Goal: Task Accomplishment & Management: Manage account settings

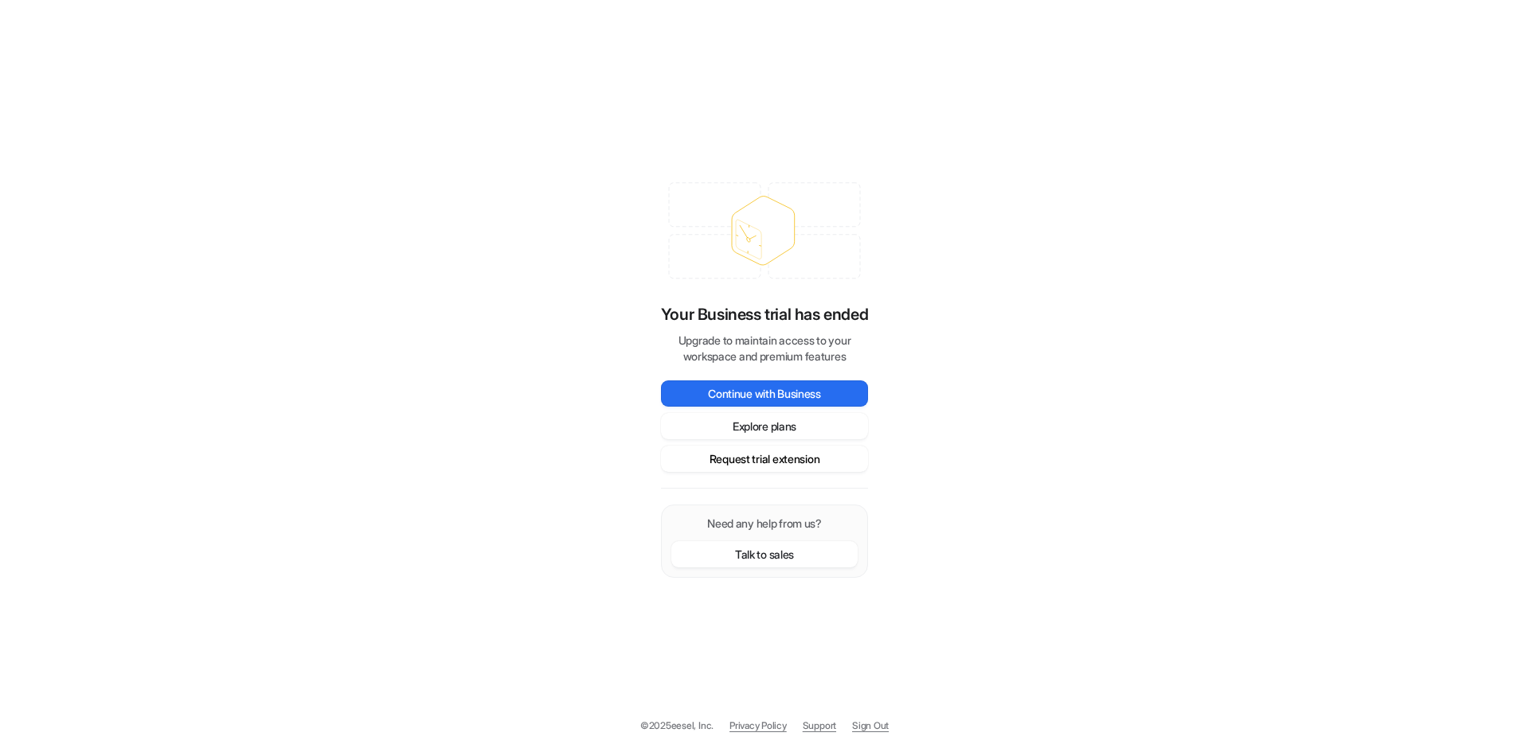
click at [768, 459] on button "Request trial extension" at bounding box center [764, 459] width 207 height 26
click at [760, 452] on button "Request trial extension" at bounding box center [764, 459] width 207 height 26
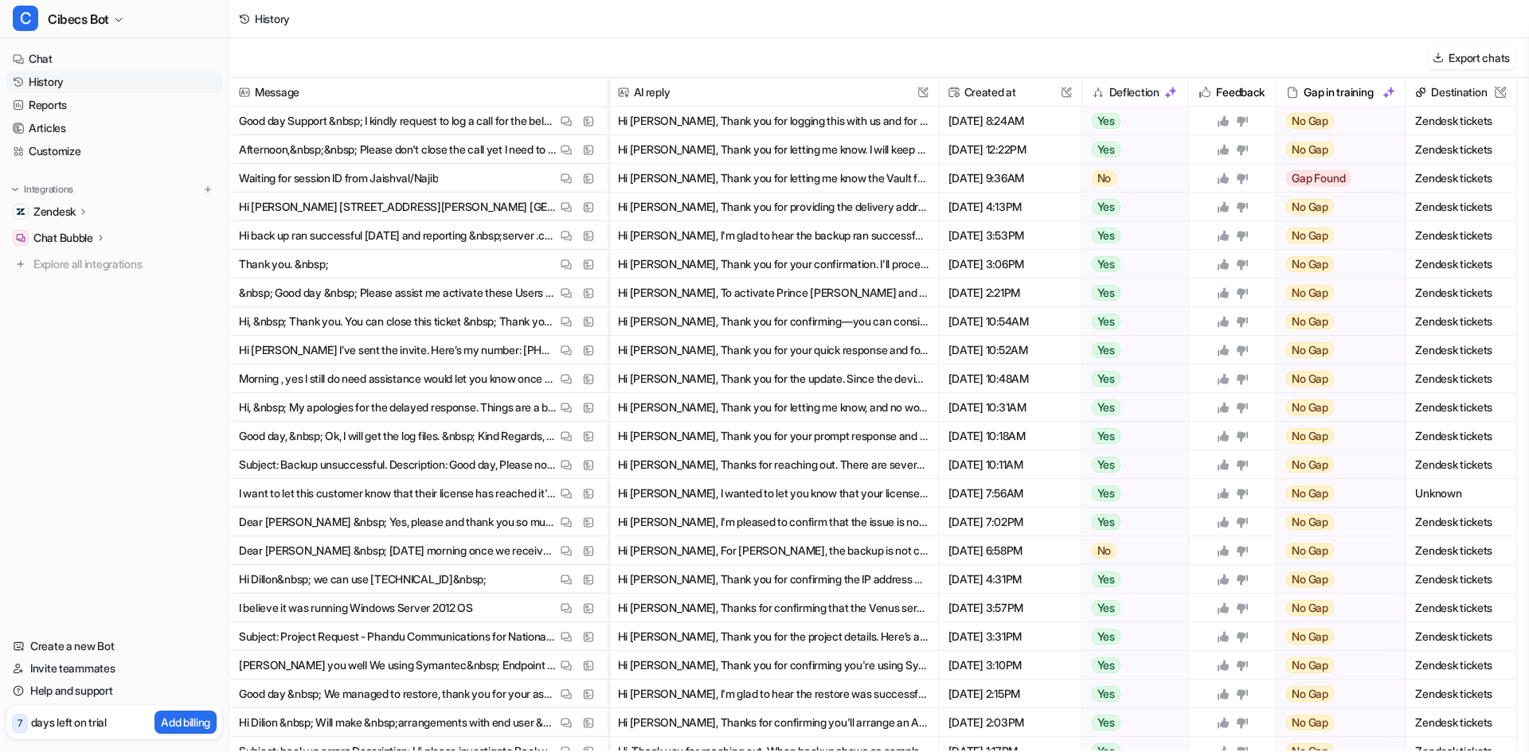
click at [102, 239] on icon at bounding box center [100, 238] width 3 height 6
click at [88, 213] on icon at bounding box center [83, 211] width 11 height 12
